Goal: Information Seeking & Learning: Learn about a topic

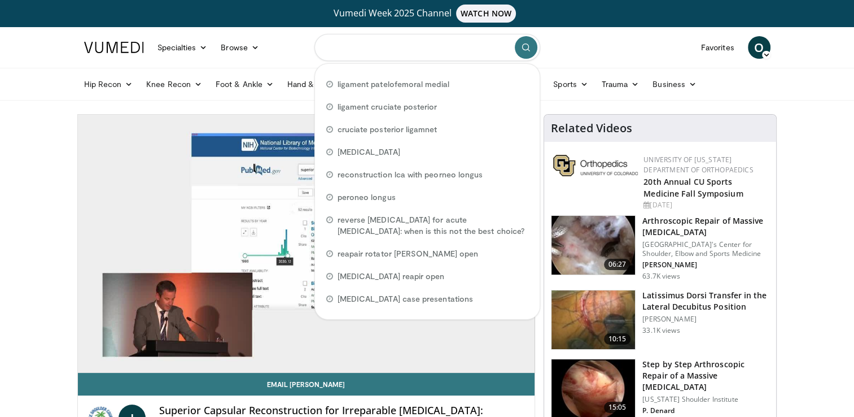
click at [453, 49] on input "Search topics, interventions" at bounding box center [428, 47] width 226 height 27
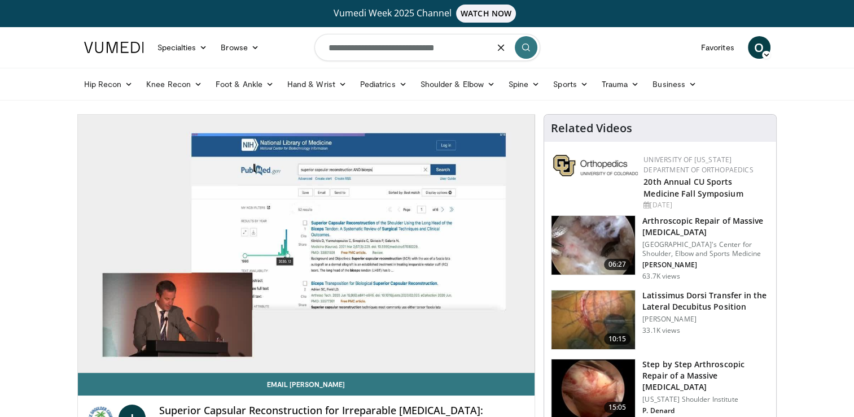
type input "**********"
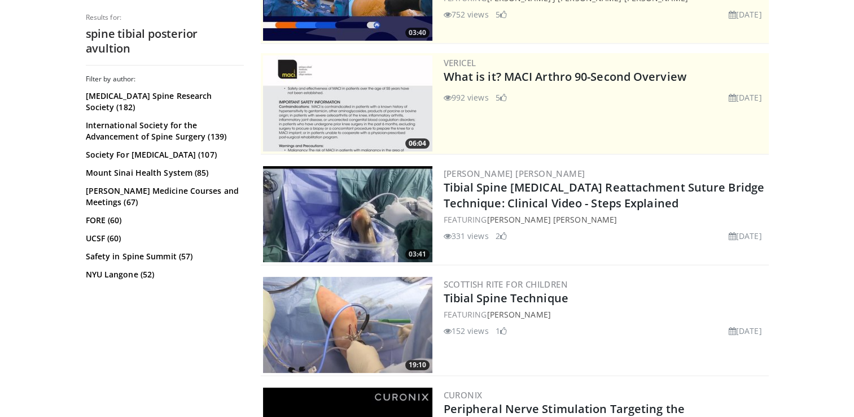
scroll to position [225, 0]
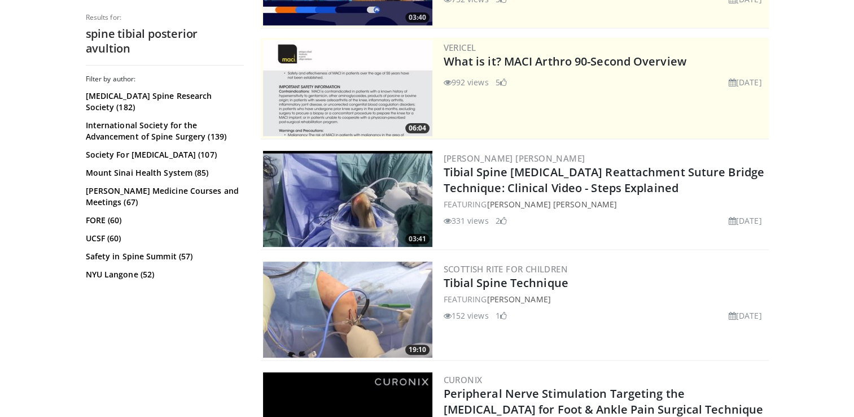
click at [355, 236] on img at bounding box center [347, 199] width 169 height 96
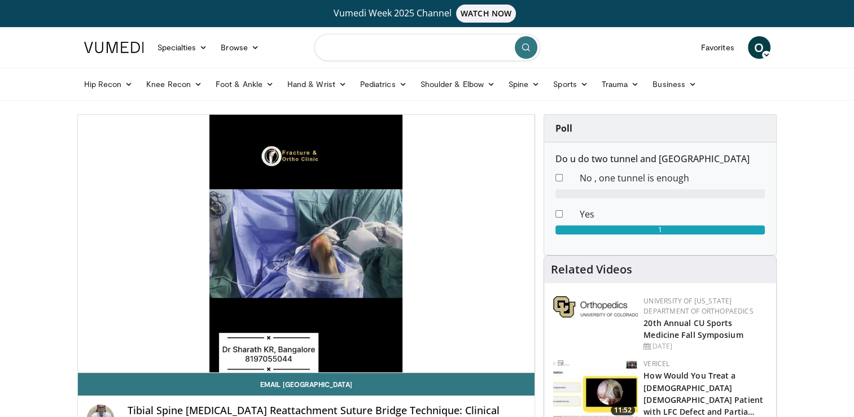
click at [429, 49] on input "Search topics, interventions" at bounding box center [428, 47] width 226 height 27
type input "**********"
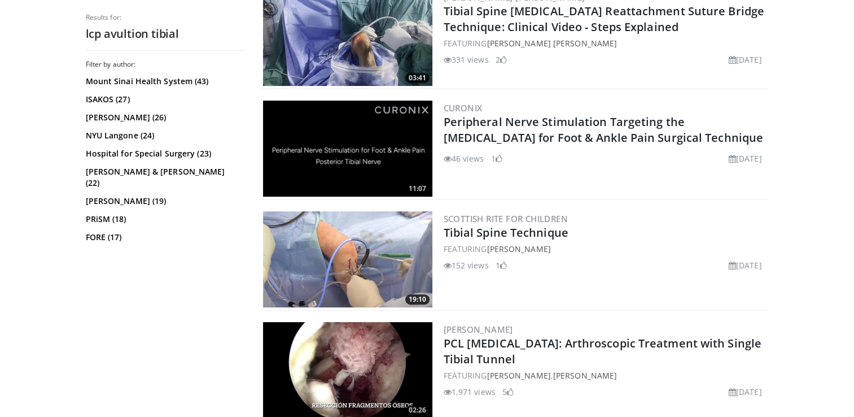
scroll to position [420, 0]
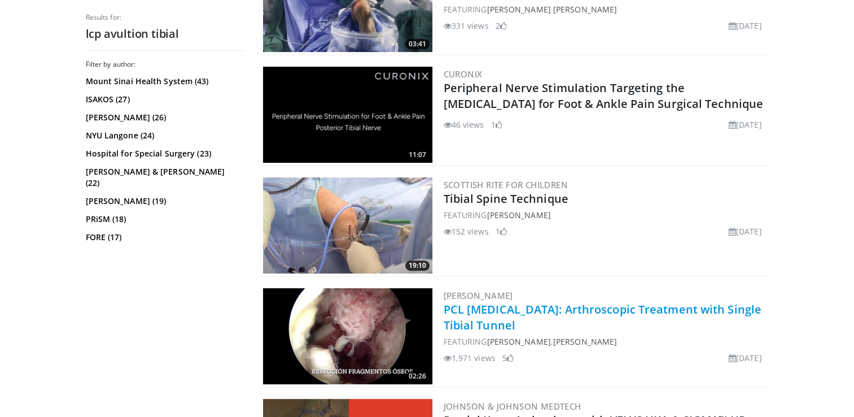
click at [565, 311] on link "PCL Avulsion Fracture: Arthroscopic Treatment with Single Tibial Tunnel" at bounding box center [603, 317] width 318 height 31
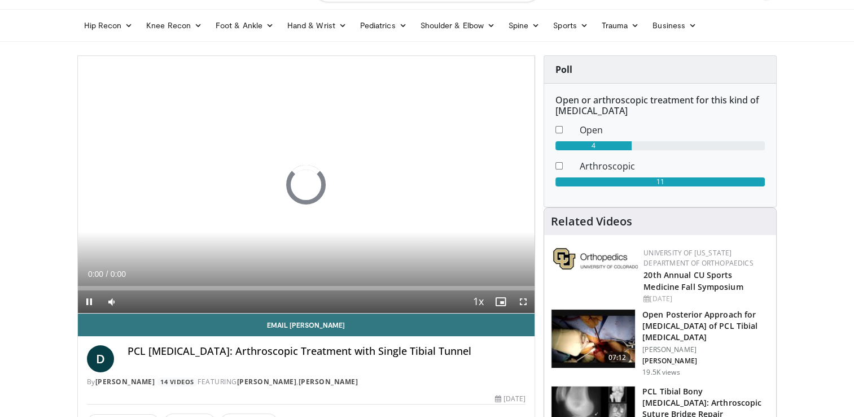
scroll to position [66, 0]
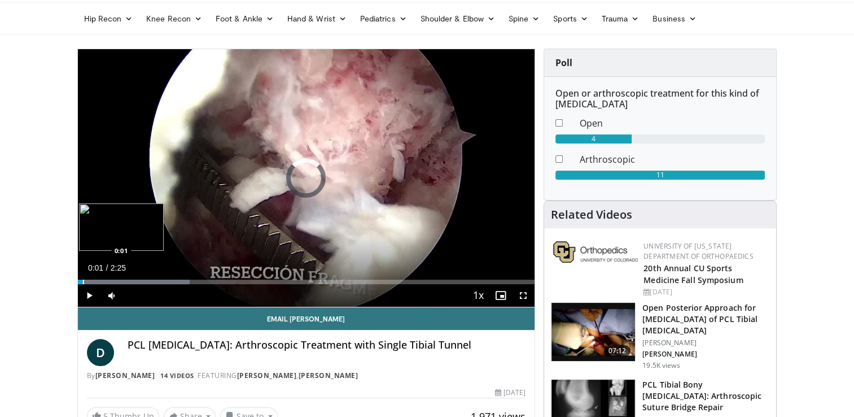
click at [83, 281] on div "Progress Bar" at bounding box center [83, 282] width 1 height 5
click at [83, 283] on video-js "**********" at bounding box center [306, 178] width 457 height 258
click at [79, 282] on div "Progress Bar" at bounding box center [79, 282] width 1 height 5
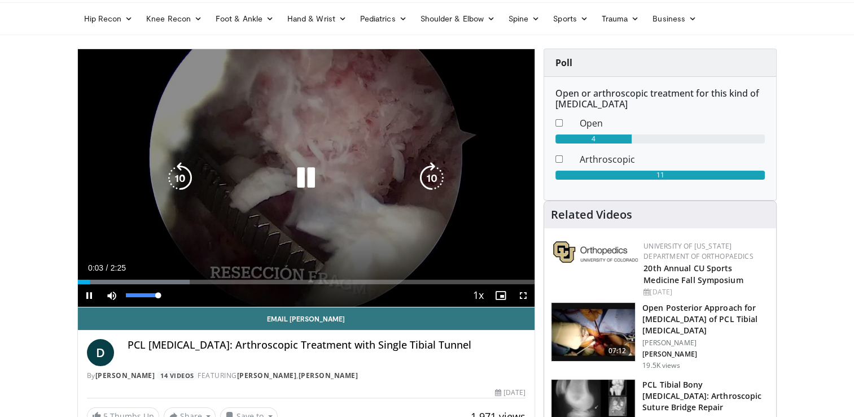
drag, startPoint x: 143, startPoint y: 294, endPoint x: 184, endPoint y: 288, distance: 41.6
click at [184, 288] on div "Current Time 0:03 / Duration 2:25 Pause Skip Backward Skip Forward Mute 100% Lo…" at bounding box center [306, 295] width 457 height 23
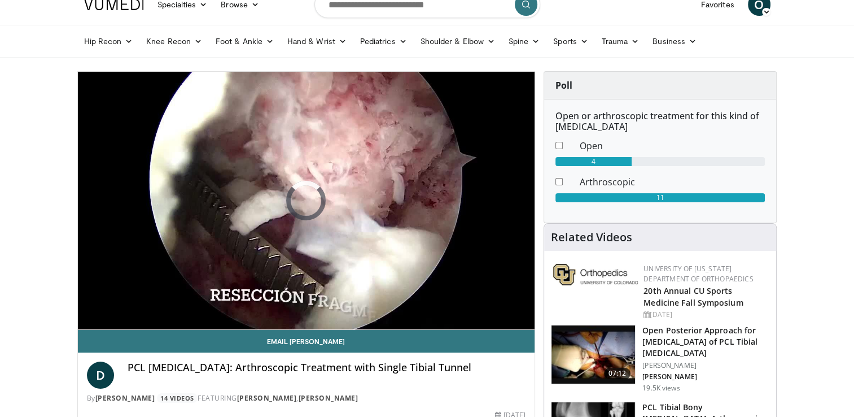
scroll to position [0, 0]
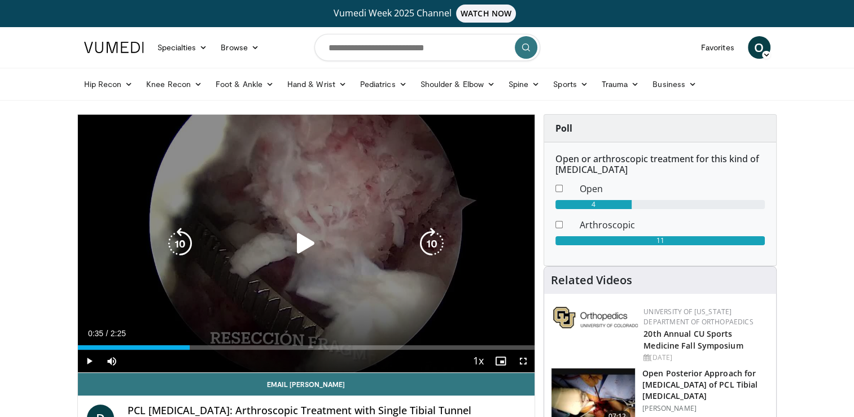
click at [308, 248] on icon "Video Player" at bounding box center [306, 244] width 32 height 32
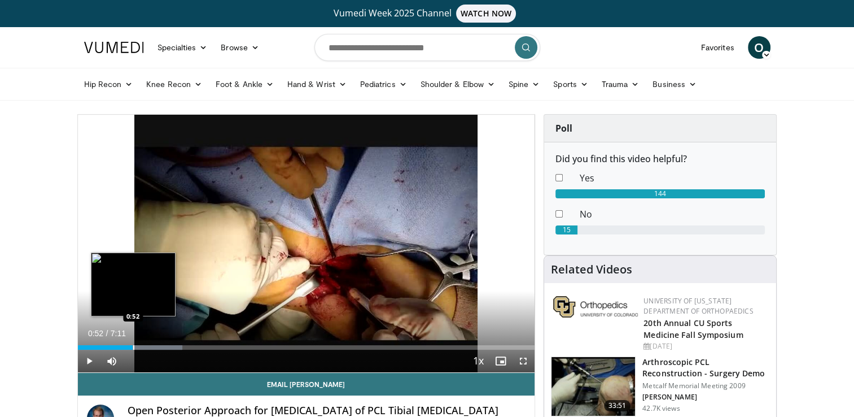
click at [133, 346] on div "Progress Bar" at bounding box center [133, 347] width 1 height 5
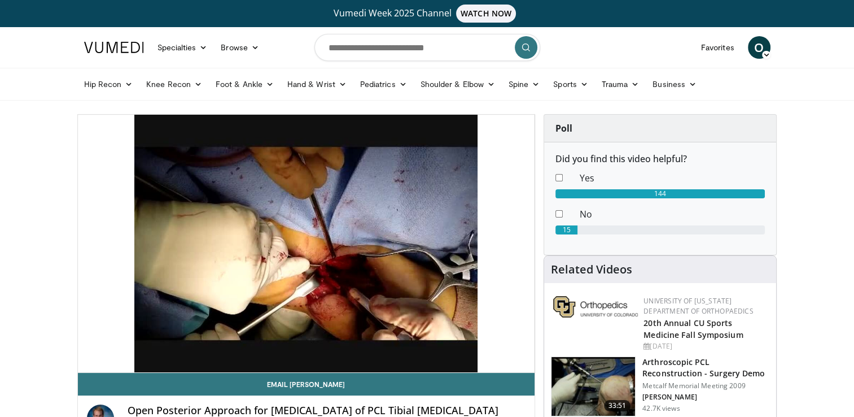
click at [156, 347] on div "10 seconds Tap to unmute" at bounding box center [306, 244] width 457 height 258
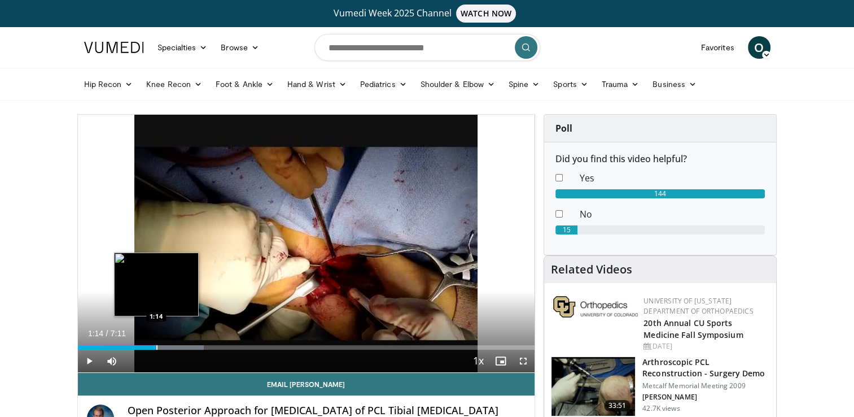
click at [156, 347] on div "Progress Bar" at bounding box center [156, 347] width 1 height 5
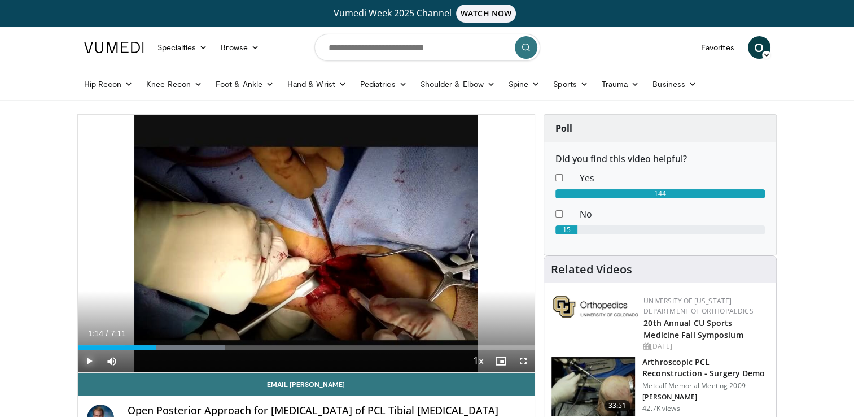
click at [88, 363] on span "Video Player" at bounding box center [89, 361] width 23 height 23
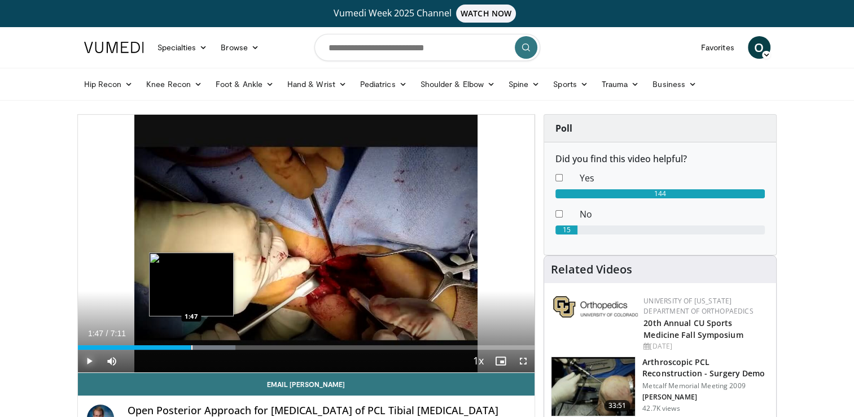
click at [191, 346] on div "Progress Bar" at bounding box center [191, 347] width 1 height 5
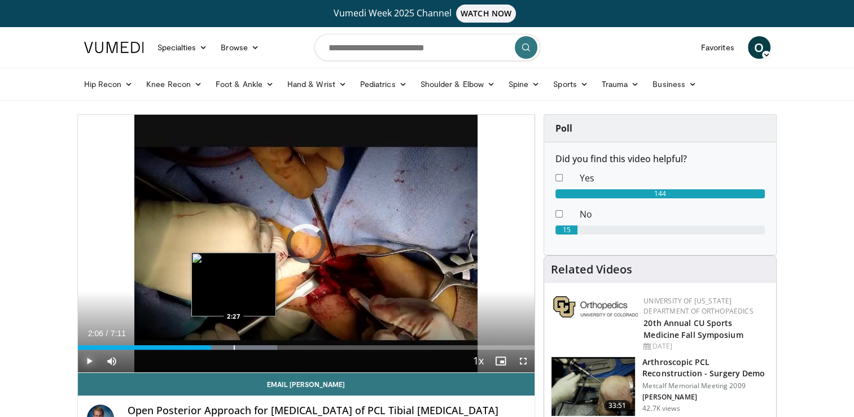
click at [233, 342] on div "Loaded : 43.66% 2:06 2:27" at bounding box center [306, 344] width 457 height 11
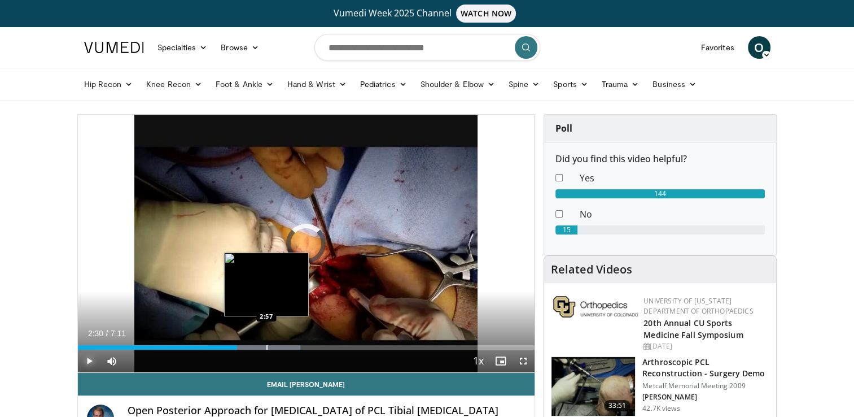
click at [267, 347] on div "Progress Bar" at bounding box center [267, 347] width 1 height 5
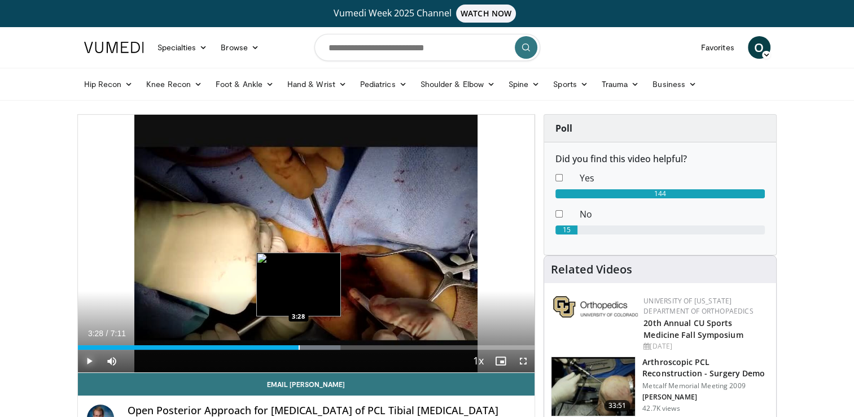
click at [299, 347] on div "Progress Bar" at bounding box center [299, 347] width 1 height 5
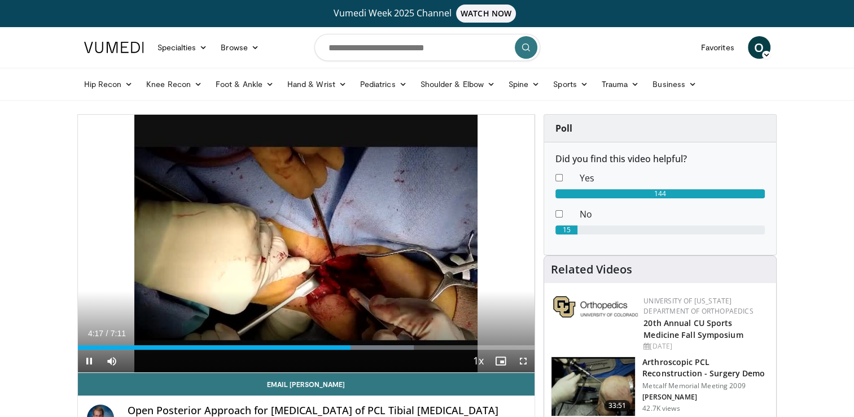
click at [393, 366] on div "Current Time 4:17 / Duration 7:11 Pause Skip Backward Skip Forward Mute 4% Load…" at bounding box center [306, 361] width 457 height 23
click at [524, 363] on span "Video Player" at bounding box center [523, 361] width 23 height 23
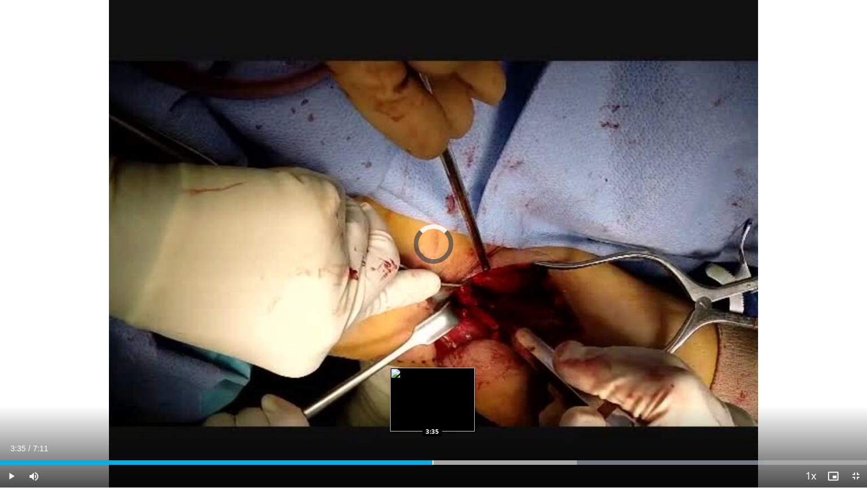
click at [433, 416] on div "Progress Bar" at bounding box center [433, 462] width 1 height 5
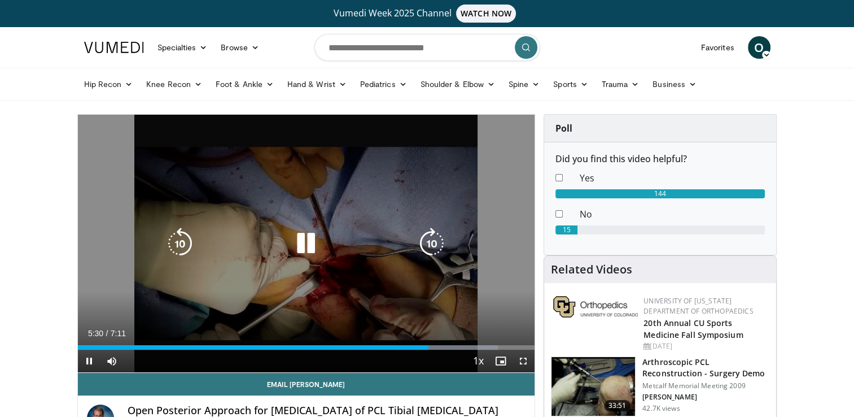
click at [298, 245] on icon "Video Player" at bounding box center [306, 244] width 32 height 32
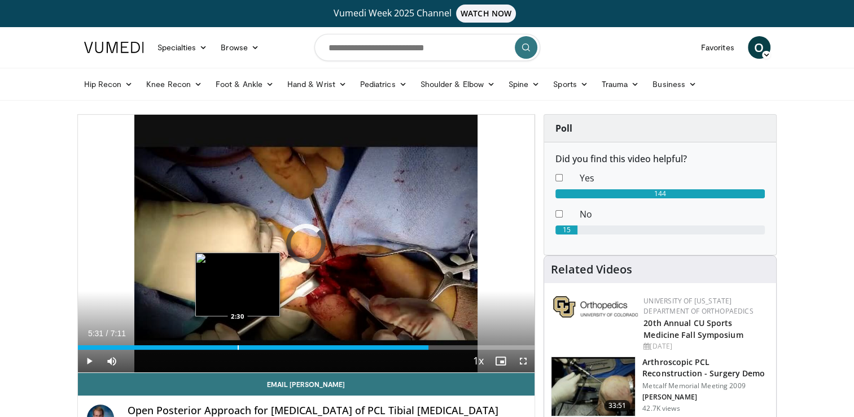
click at [238, 345] on div "Progress Bar" at bounding box center [238, 347] width 1 height 5
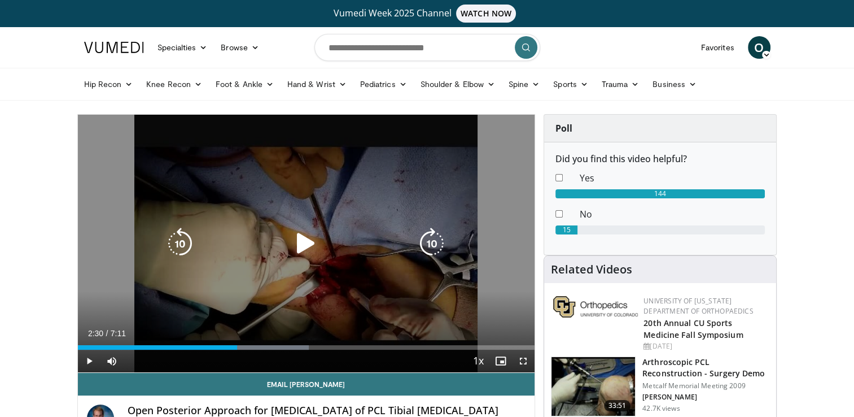
click at [299, 249] on icon "Video Player" at bounding box center [306, 244] width 32 height 32
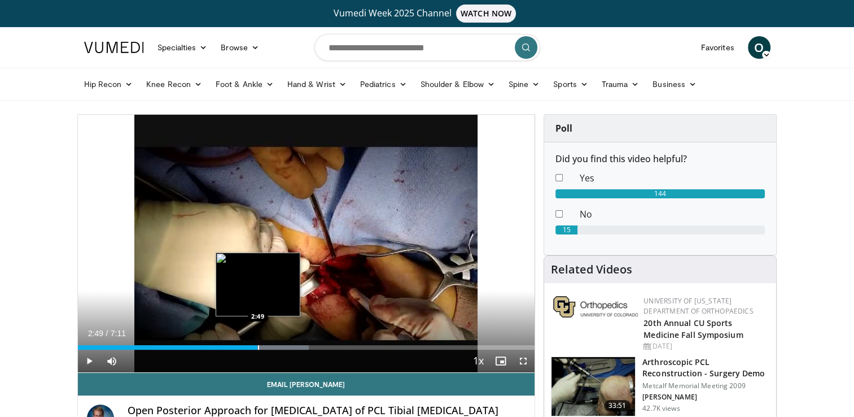
click at [258, 347] on div "Progress Bar" at bounding box center [258, 347] width 1 height 5
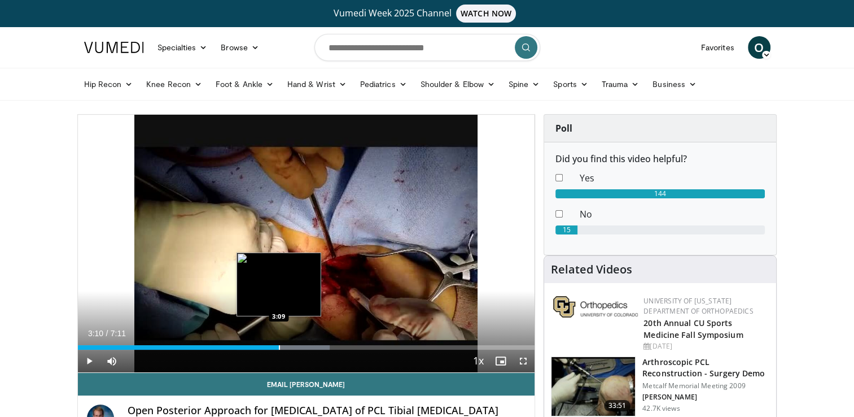
click at [279, 347] on div "Progress Bar" at bounding box center [279, 347] width 1 height 5
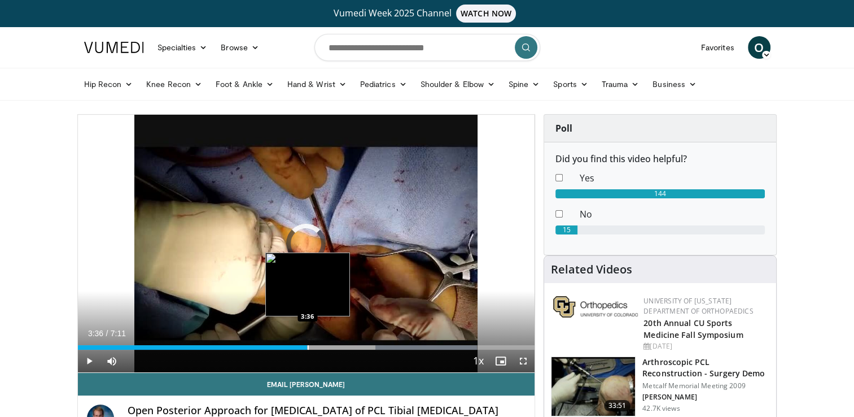
click at [308, 348] on div "Progress Bar" at bounding box center [308, 347] width 1 height 5
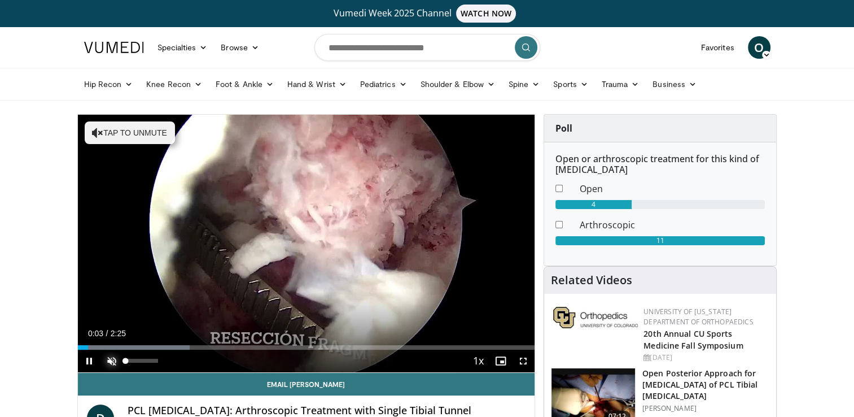
click at [106, 360] on span "Video Player" at bounding box center [112, 361] width 23 height 23
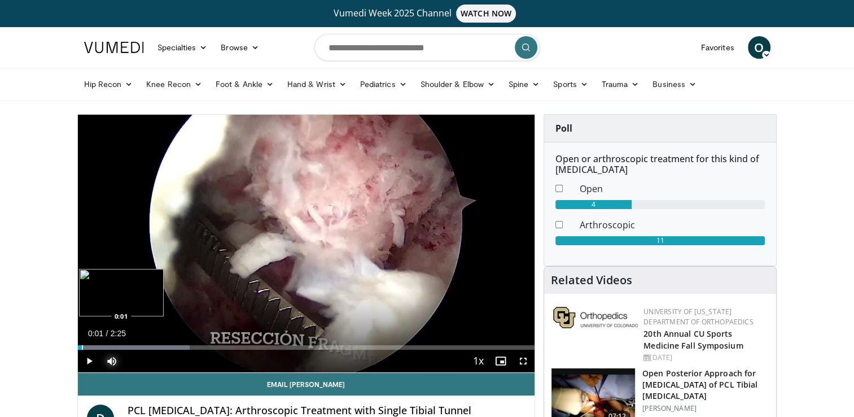
click at [82, 348] on div "Progress Bar" at bounding box center [82, 347] width 1 height 5
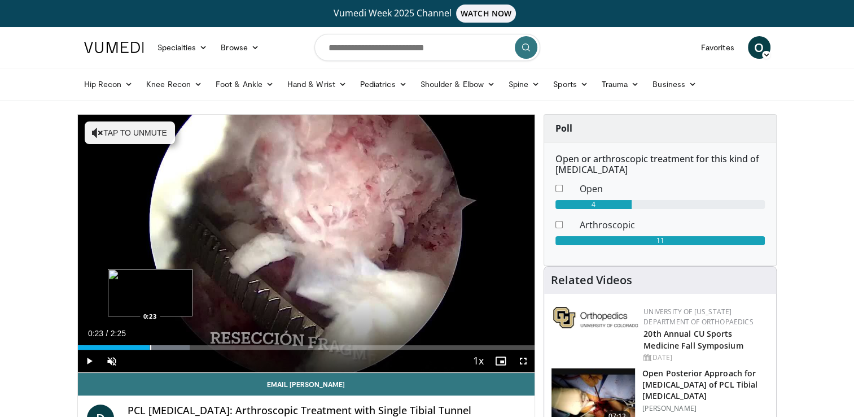
click at [150, 349] on div "Progress Bar" at bounding box center [150, 347] width 1 height 5
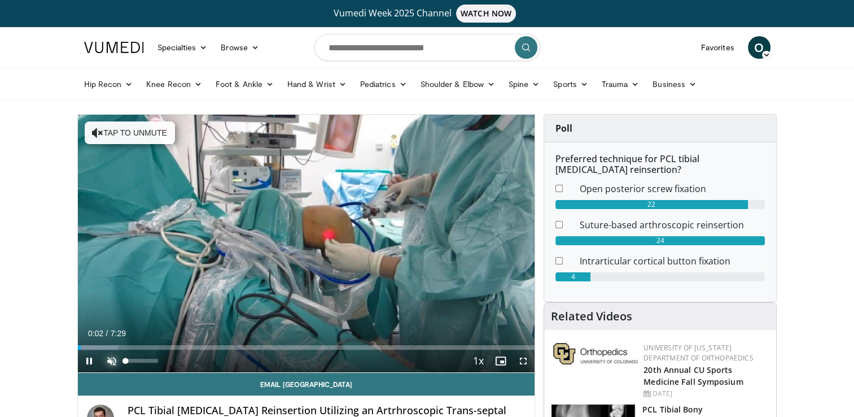
click at [108, 358] on span "Video Player" at bounding box center [112, 361] width 23 height 23
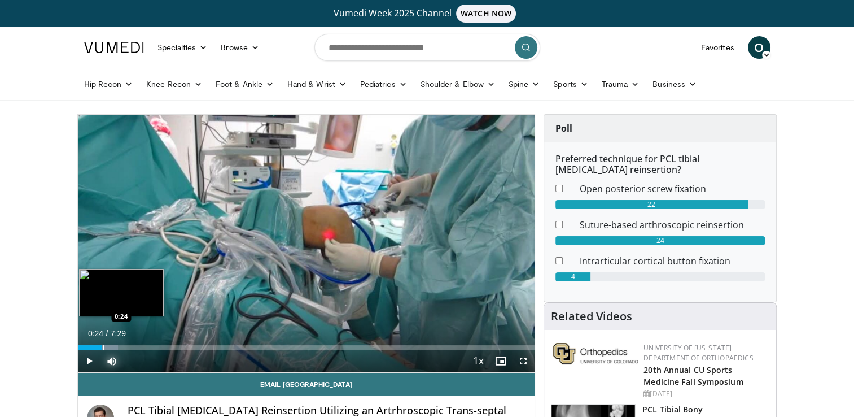
click at [103, 347] on div "Progress Bar" at bounding box center [103, 347] width 1 height 5
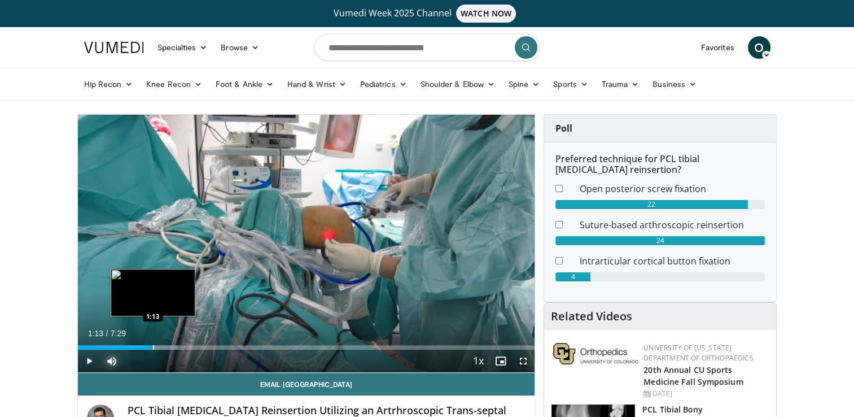
click at [153, 346] on div "Progress Bar" at bounding box center [153, 347] width 1 height 5
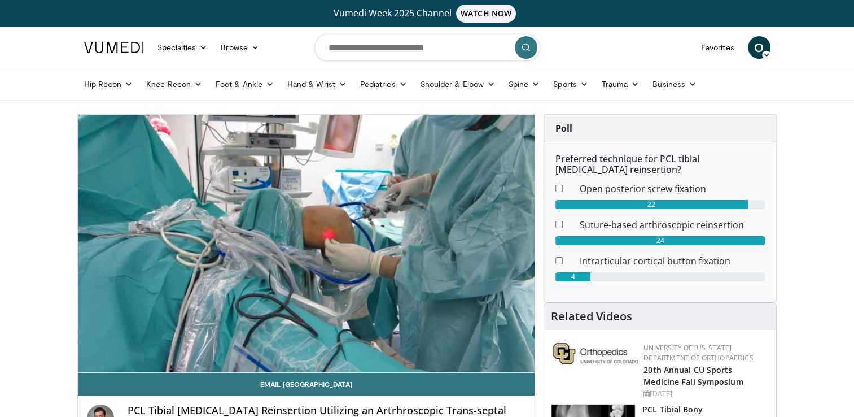
click at [160, 347] on video-js "**********" at bounding box center [306, 244] width 457 height 258
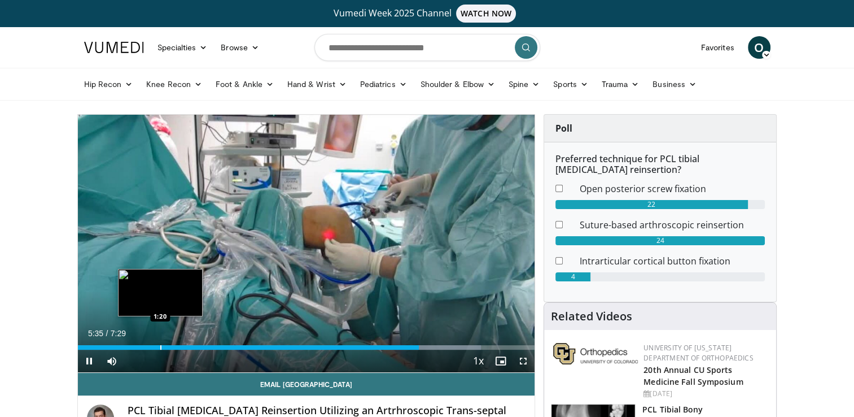
click at [160, 347] on video-js "**********" at bounding box center [306, 244] width 457 height 258
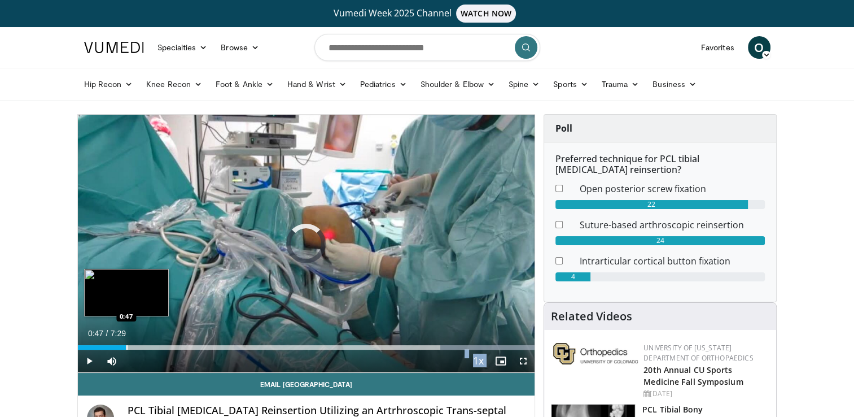
click at [127, 346] on div "Progress Bar" at bounding box center [127, 347] width 1 height 5
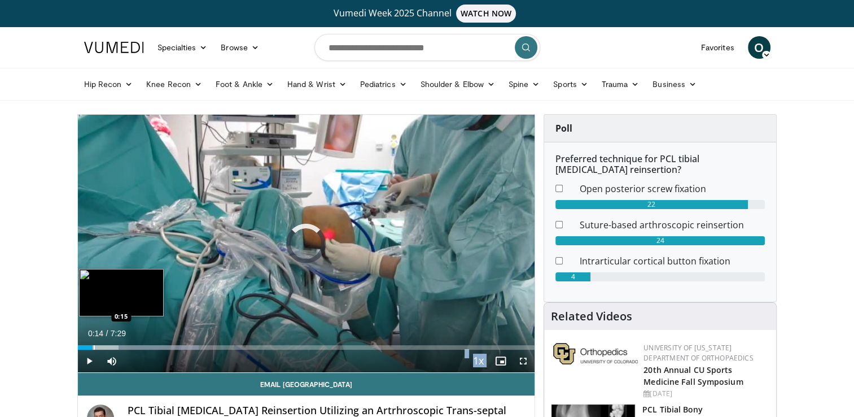
click at [93, 346] on div "0:14" at bounding box center [85, 347] width 15 height 5
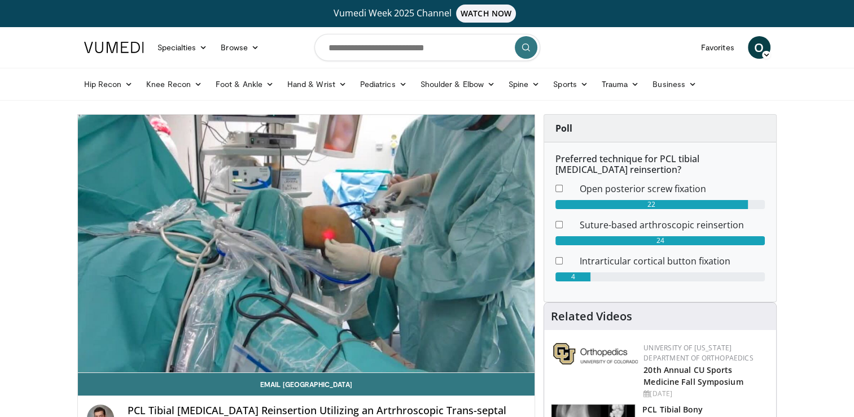
click at [124, 346] on div "10 seconds Tap to unmute" at bounding box center [306, 244] width 457 height 258
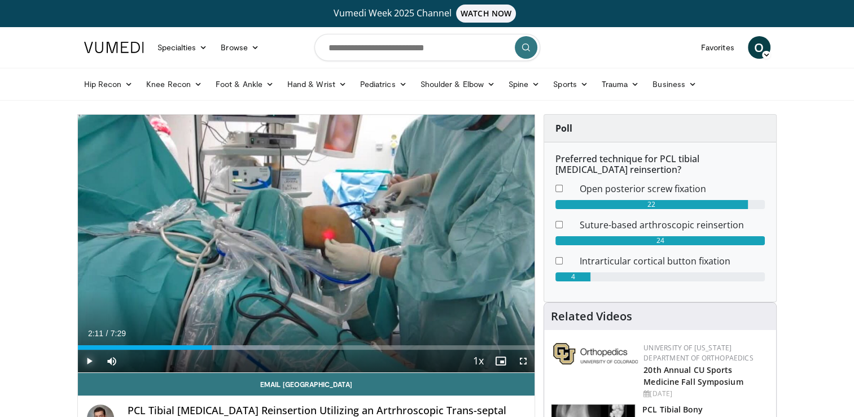
click at [89, 356] on span "Video Player" at bounding box center [89, 361] width 23 height 23
click at [86, 356] on span "Video Player" at bounding box center [89, 361] width 23 height 23
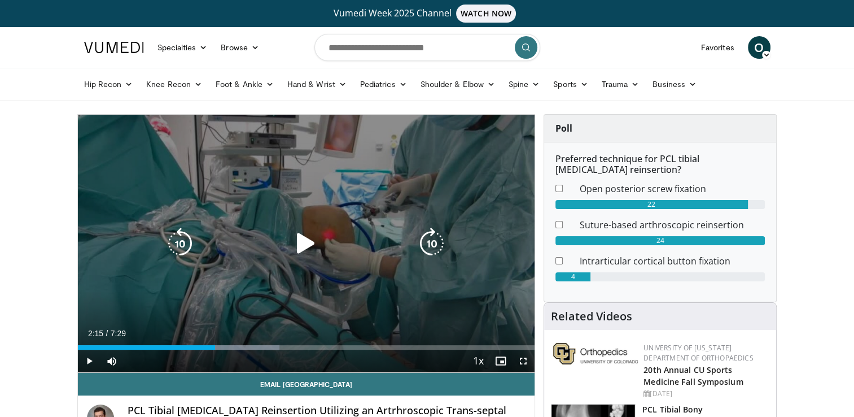
click at [347, 208] on div "10 seconds Tap to unmute" at bounding box center [306, 244] width 457 height 258
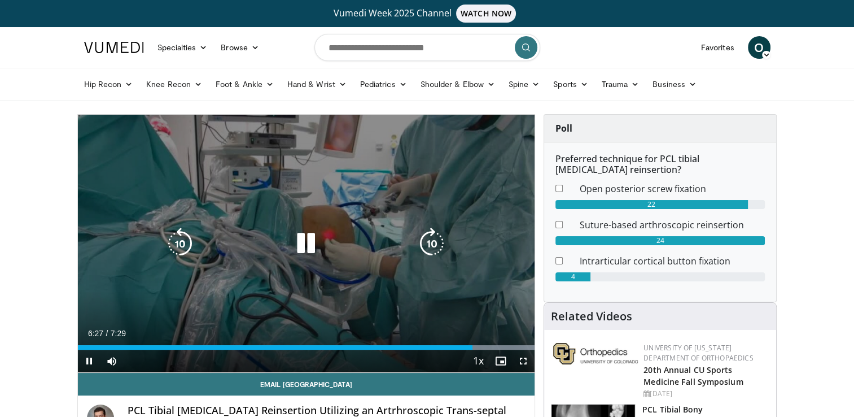
click at [260, 295] on div "10 seconds Tap to unmute" at bounding box center [306, 244] width 457 height 258
click at [302, 240] on icon "Video Player" at bounding box center [306, 244] width 32 height 32
click at [314, 236] on icon "Video Player" at bounding box center [306, 244] width 32 height 32
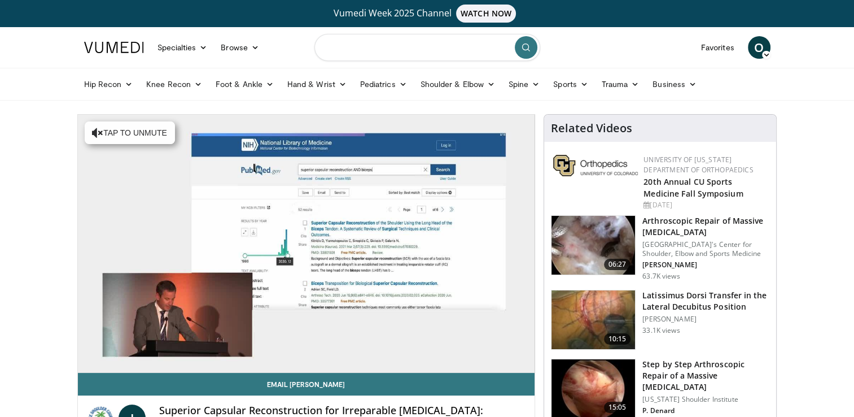
click at [452, 58] on input "Search topics, interventions" at bounding box center [428, 47] width 226 height 27
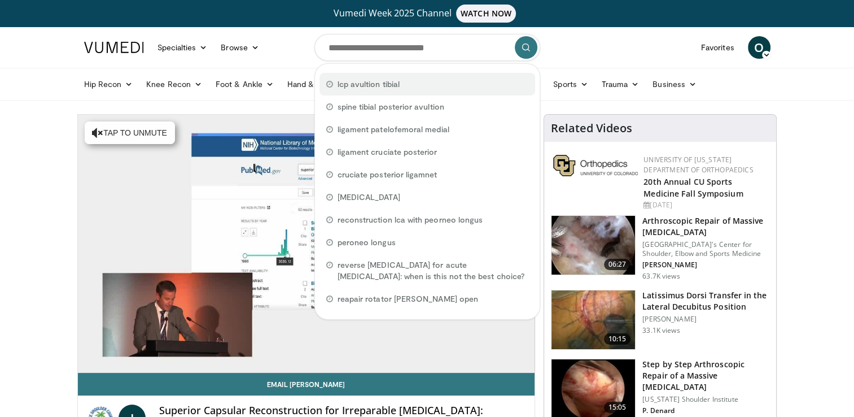
click at [368, 87] on span "lcp avultion tibial" at bounding box center [369, 84] width 62 height 11
type input "**********"
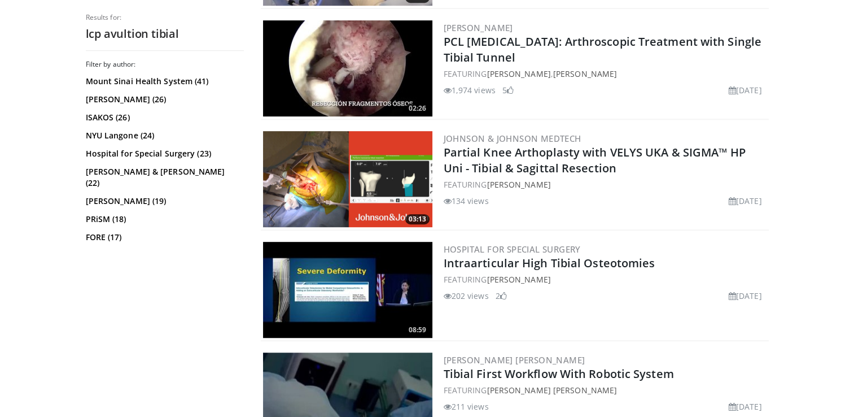
scroll to position [665, 0]
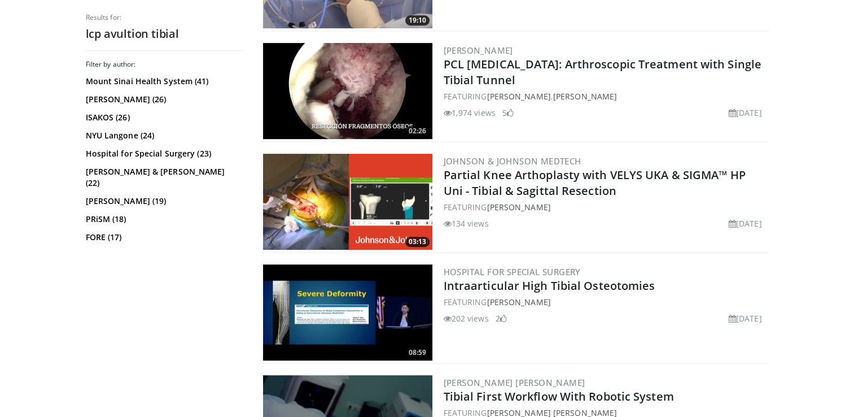
click at [359, 68] on img at bounding box center [347, 91] width 169 height 96
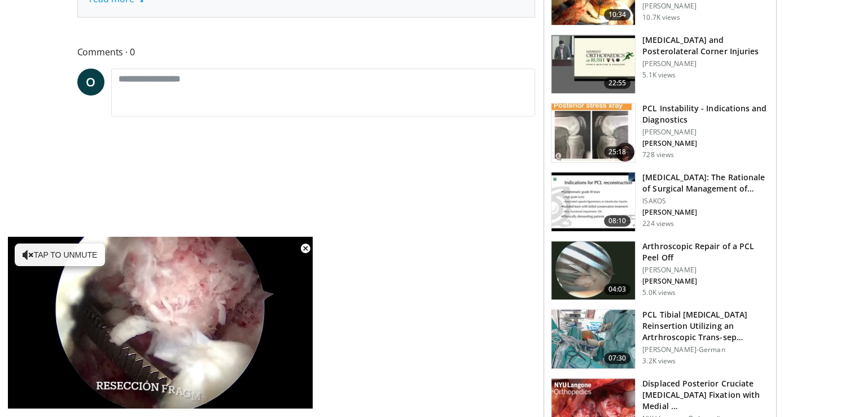
scroll to position [554, 0]
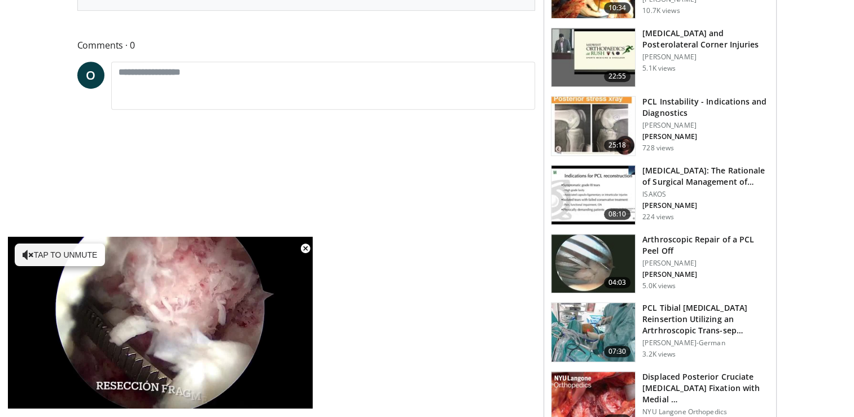
click at [604, 338] on img at bounding box center [594, 332] width 84 height 59
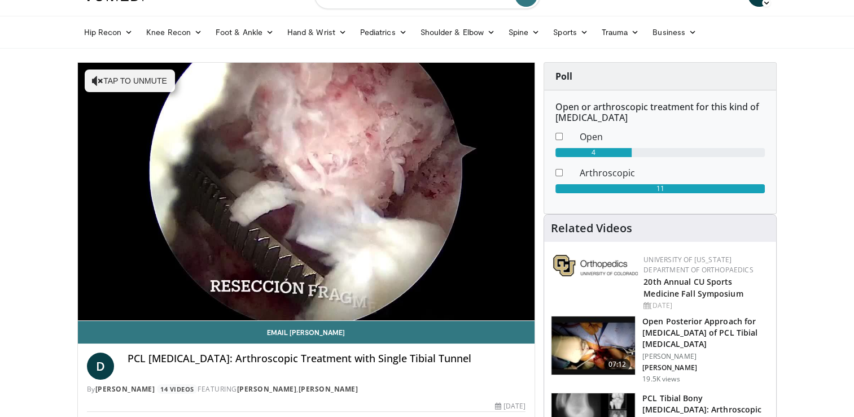
scroll to position [56, 0]
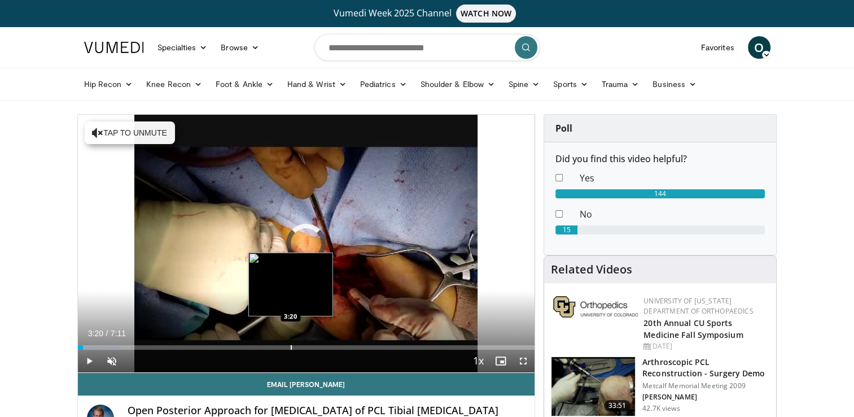
click at [291, 349] on div "Progress Bar" at bounding box center [291, 347] width 1 height 5
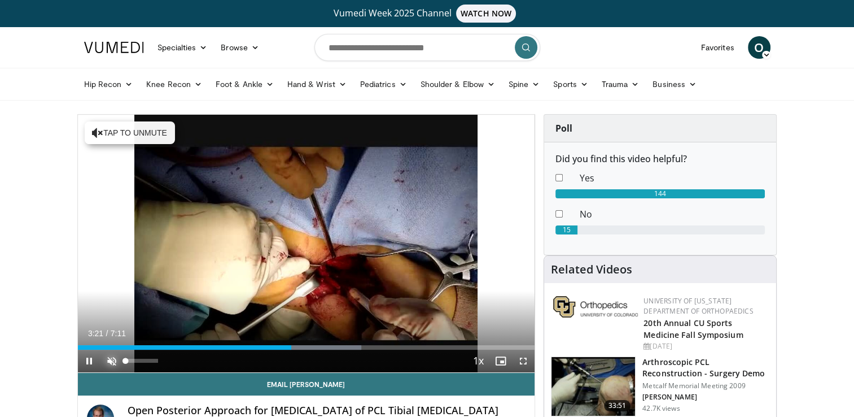
click at [106, 358] on video-js "**********" at bounding box center [306, 244] width 457 height 258
click at [106, 358] on span "Video Player" at bounding box center [112, 361] width 23 height 23
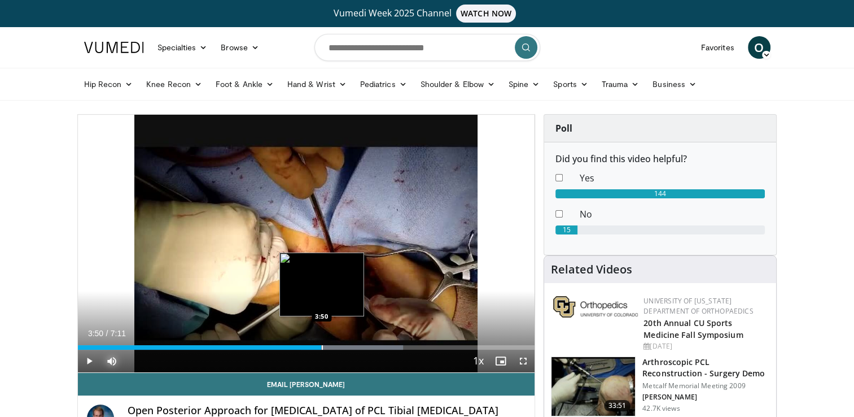
click at [322, 348] on div "Progress Bar" at bounding box center [322, 347] width 1 height 5
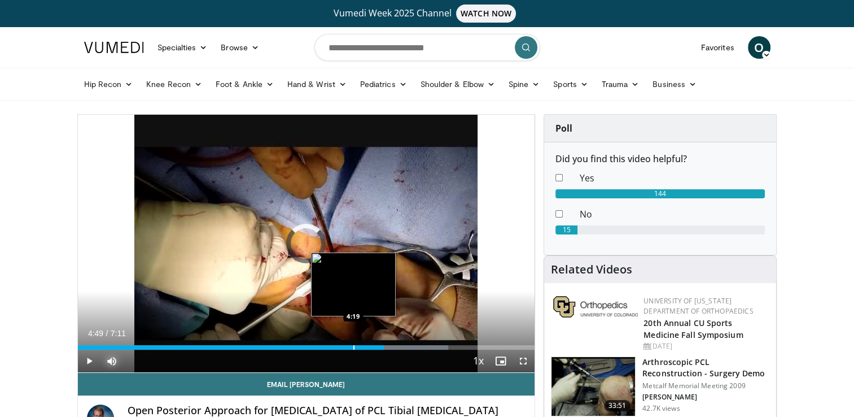
click at [354, 346] on div "Progress Bar" at bounding box center [354, 347] width 1 height 5
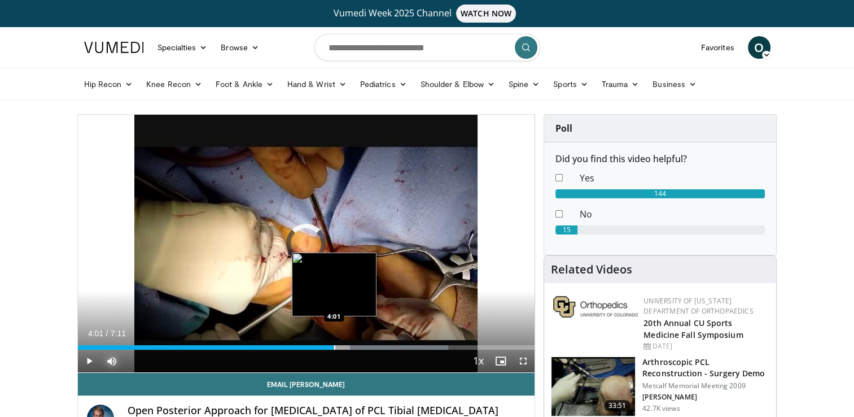
click at [334, 347] on div "Progress Bar" at bounding box center [334, 347] width 1 height 5
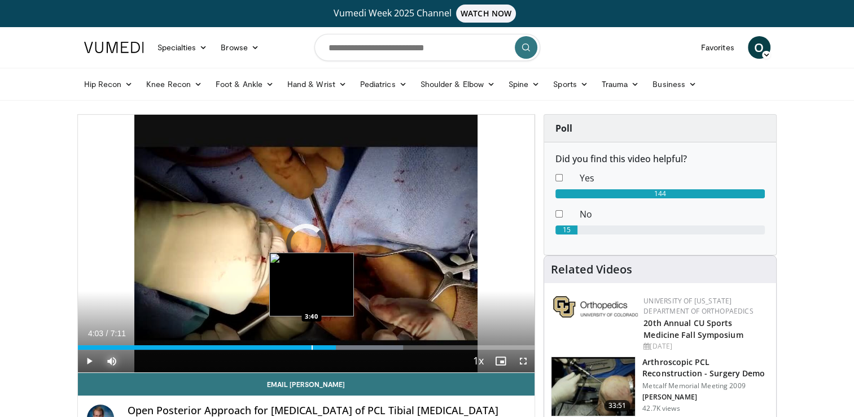
click at [311, 343] on div "Loaded : 71.25% 4:03 3:40" at bounding box center [306, 344] width 457 height 11
click at [305, 347] on div "Progress Bar" at bounding box center [305, 347] width 1 height 5
click at [308, 347] on div "Progress Bar" at bounding box center [308, 347] width 1 height 5
click at [322, 347] on div "Progress Bar" at bounding box center [322, 347] width 1 height 5
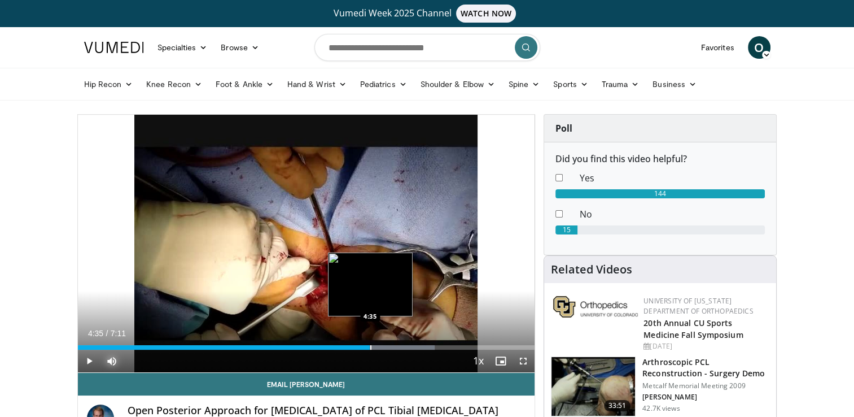
click at [370, 344] on div "Loaded : 78.15% 4:31 4:35" at bounding box center [306, 344] width 457 height 11
